Goal: Task Accomplishment & Management: Use online tool/utility

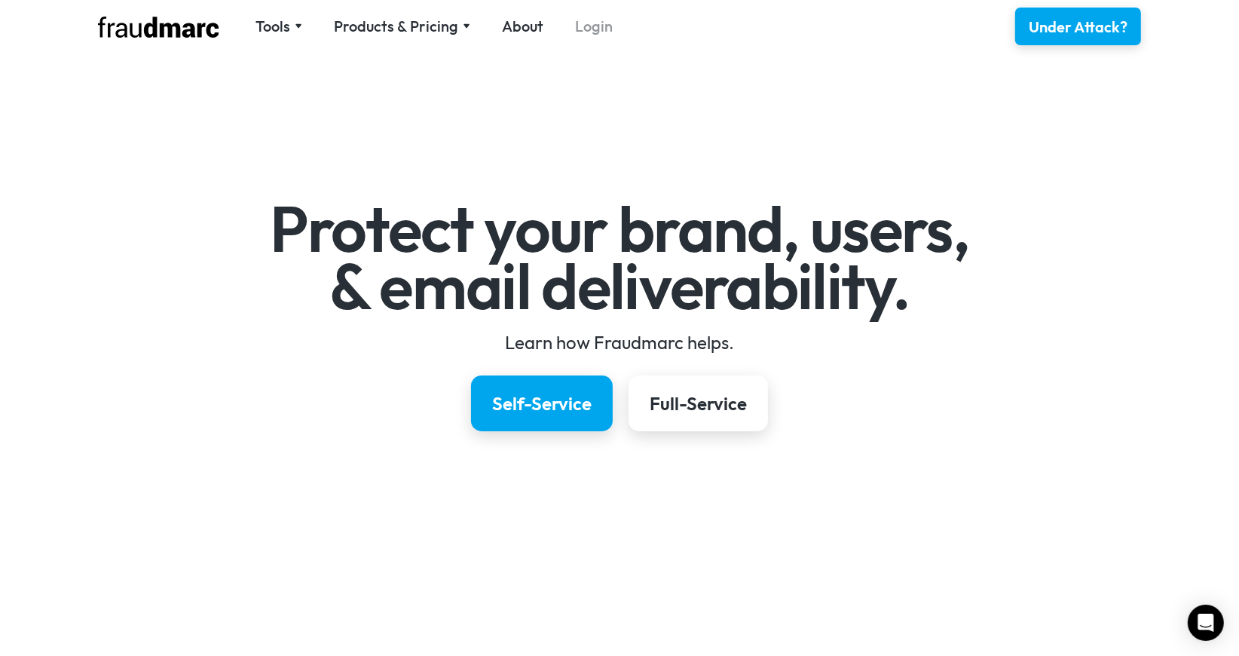
click at [575, 24] on link "Login" at bounding box center [594, 26] width 38 height 21
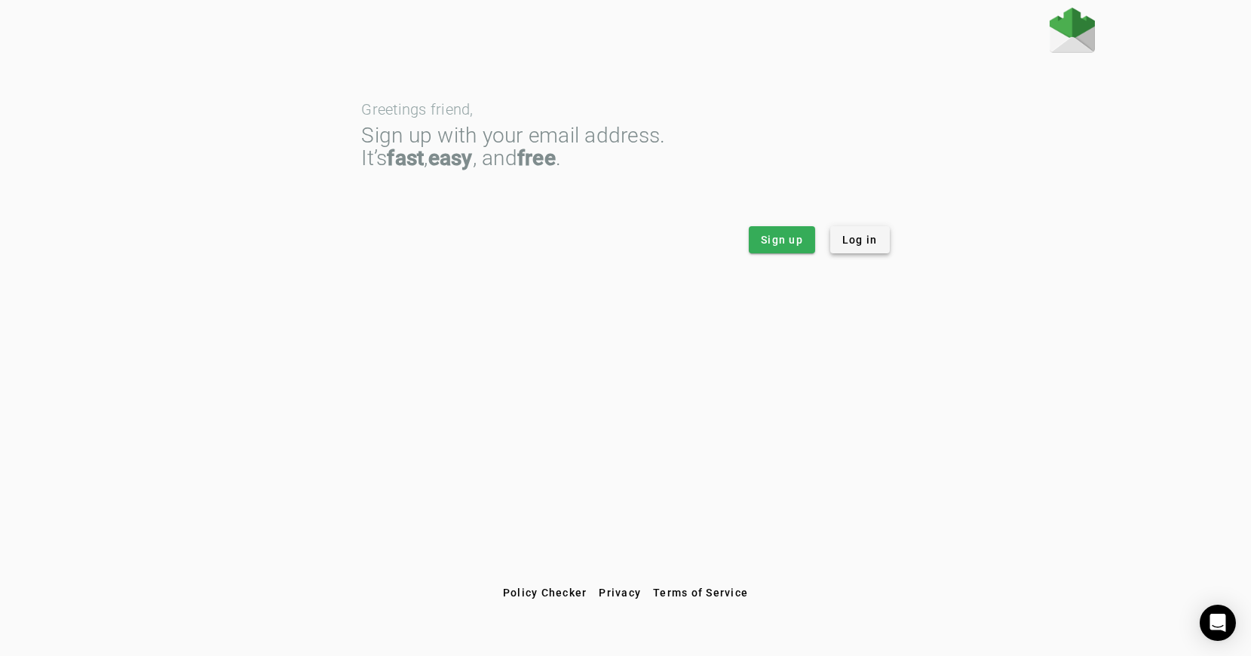
click at [856, 236] on span "Log in" at bounding box center [859, 239] width 35 height 15
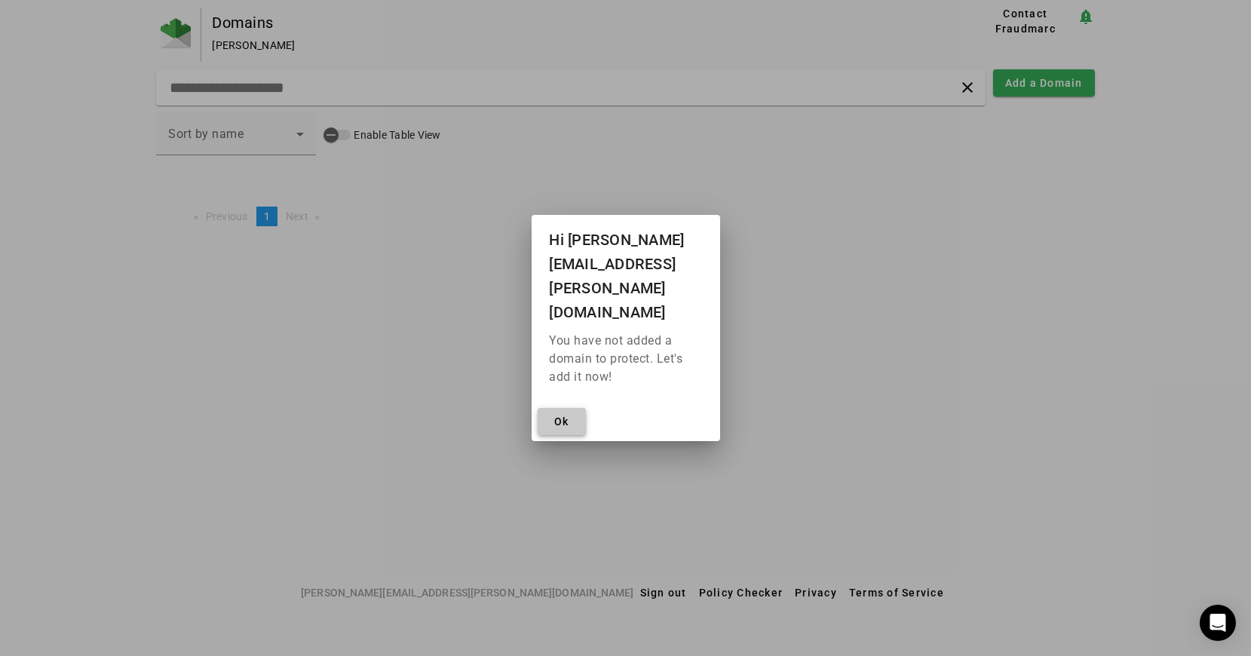
click at [558, 403] on span at bounding box center [562, 421] width 48 height 36
